Goal: Information Seeking & Learning: Learn about a topic

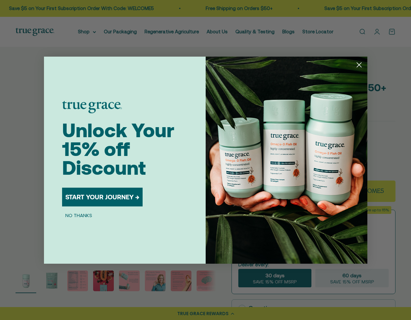
select select "3"
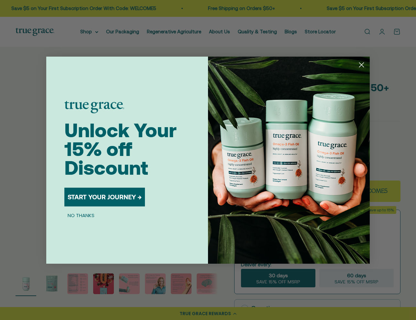
click at [362, 64] on circle "Close dialog" at bounding box center [361, 64] width 11 height 11
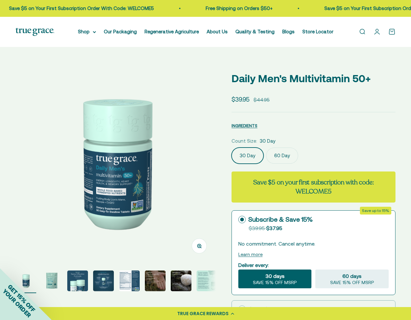
select select "3"
